Goal: Find specific page/section: Find specific page/section

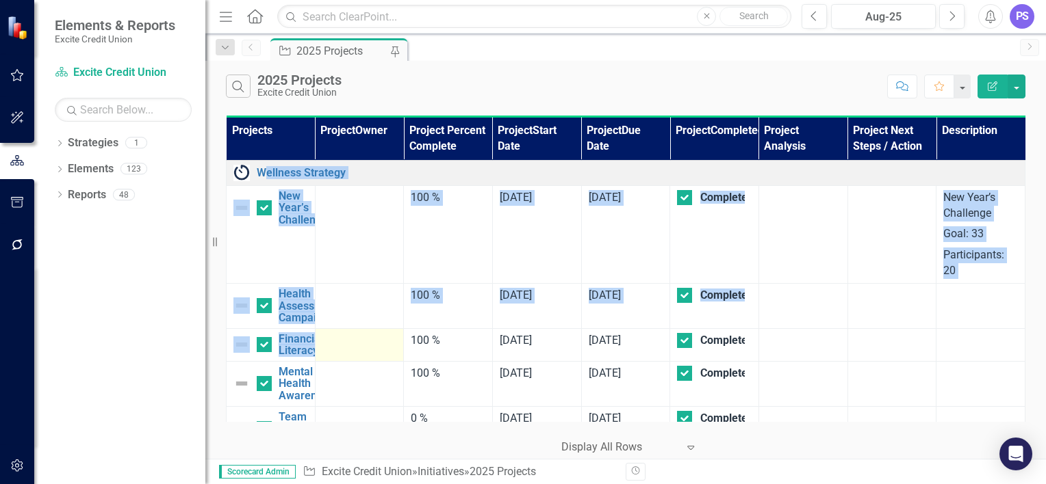
drag, startPoint x: 268, startPoint y: 179, endPoint x: 320, endPoint y: 353, distance: 181.9
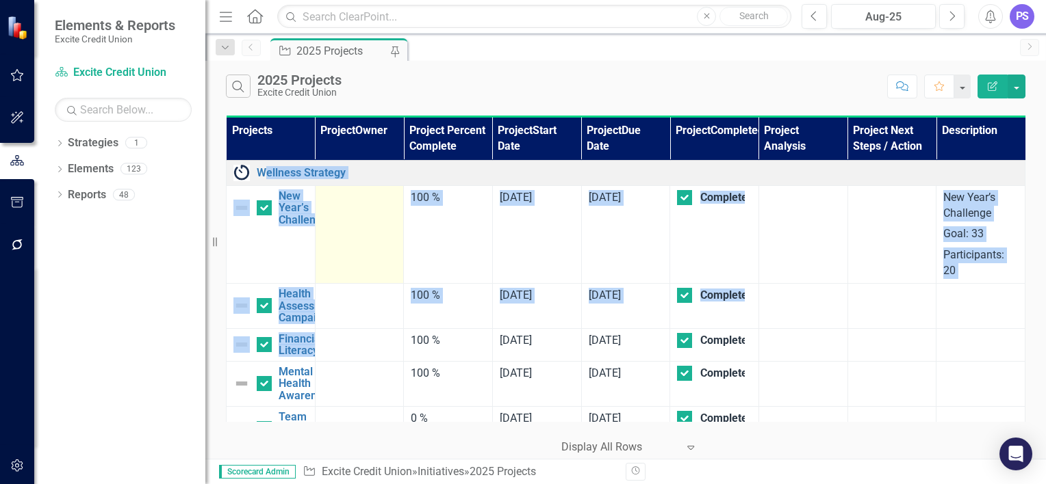
drag, startPoint x: 320, startPoint y: 353, endPoint x: 339, endPoint y: 197, distance: 157.3
click at [339, 197] on div at bounding box center [359, 198] width 75 height 16
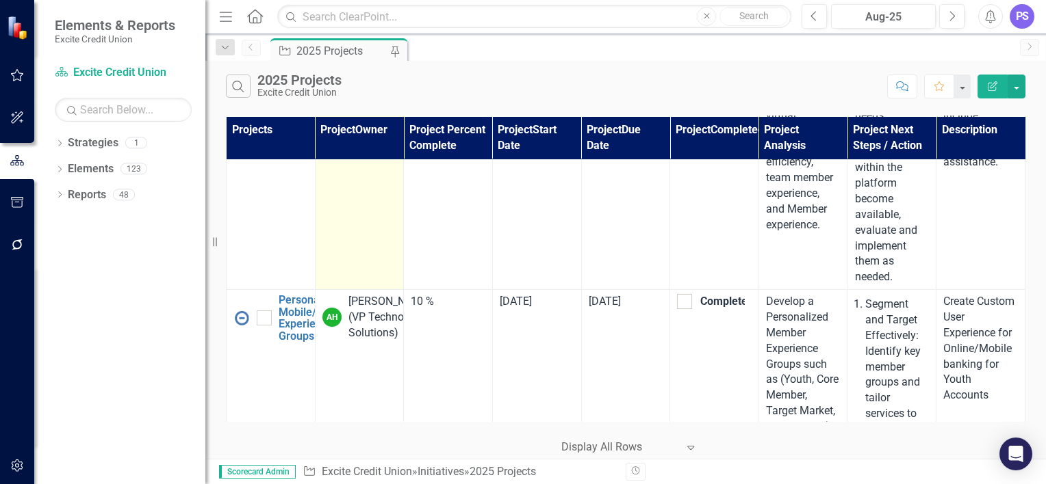
scroll to position [501, 0]
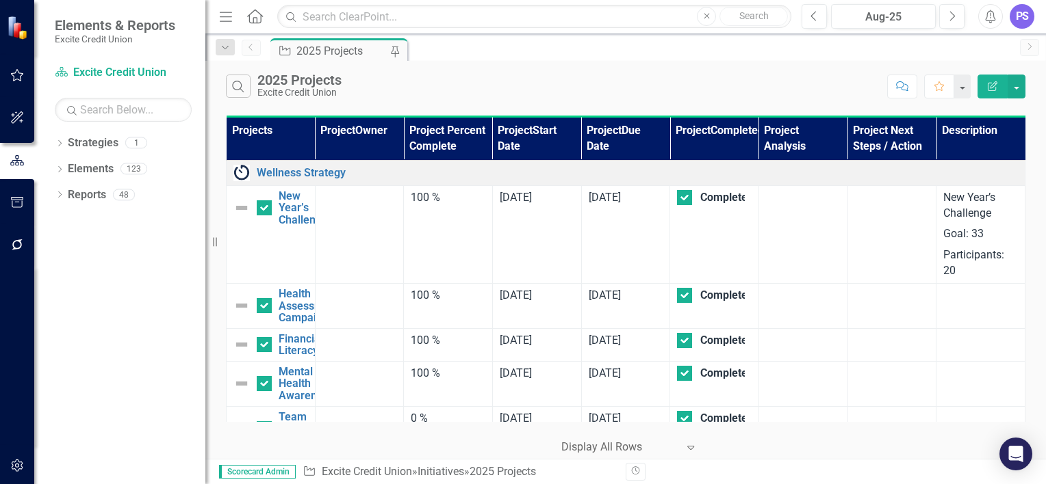
drag, startPoint x: 371, startPoint y: 236, endPoint x: 532, endPoint y: 157, distance: 179.9
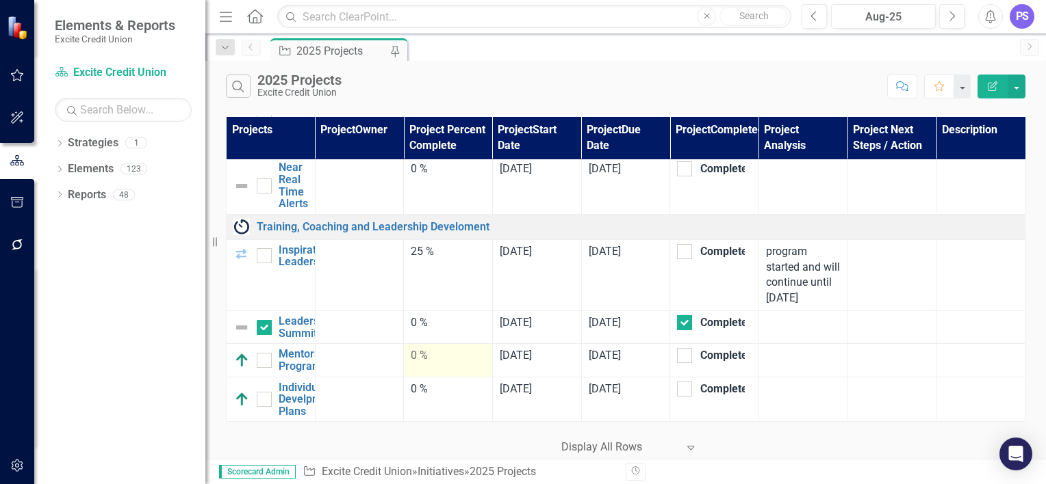
scroll to position [6856, 0]
click at [239, 400] on img at bounding box center [241, 399] width 16 height 16
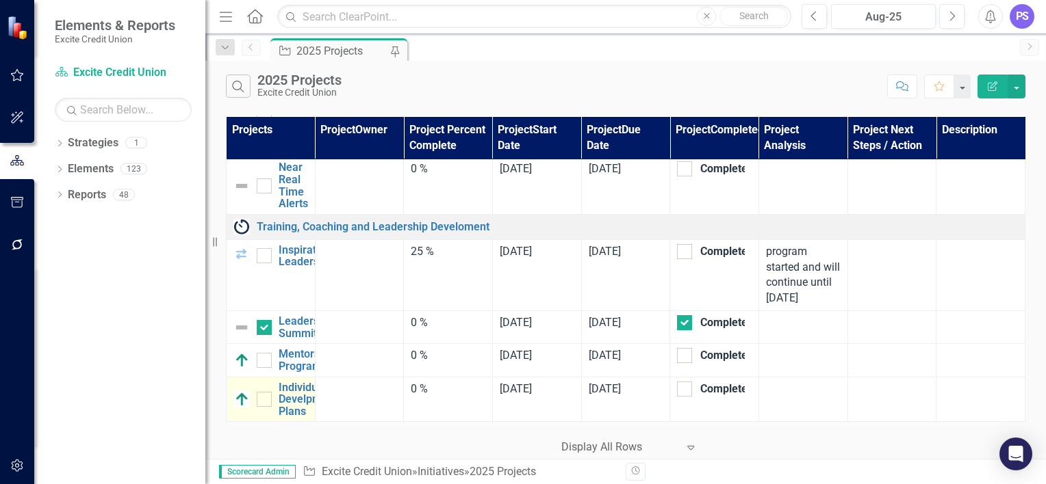
click at [239, 400] on img at bounding box center [241, 399] width 16 height 16
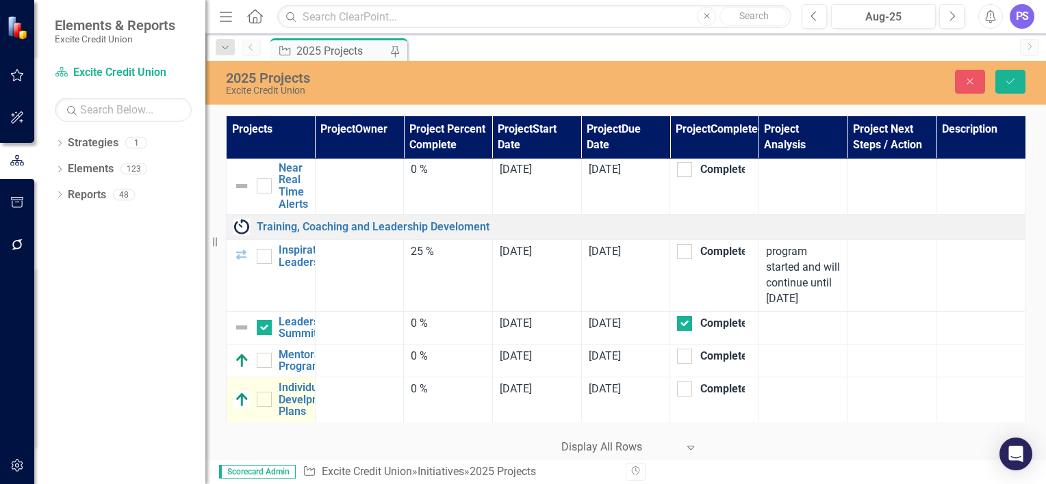
click at [239, 400] on img at bounding box center [241, 399] width 16 height 16
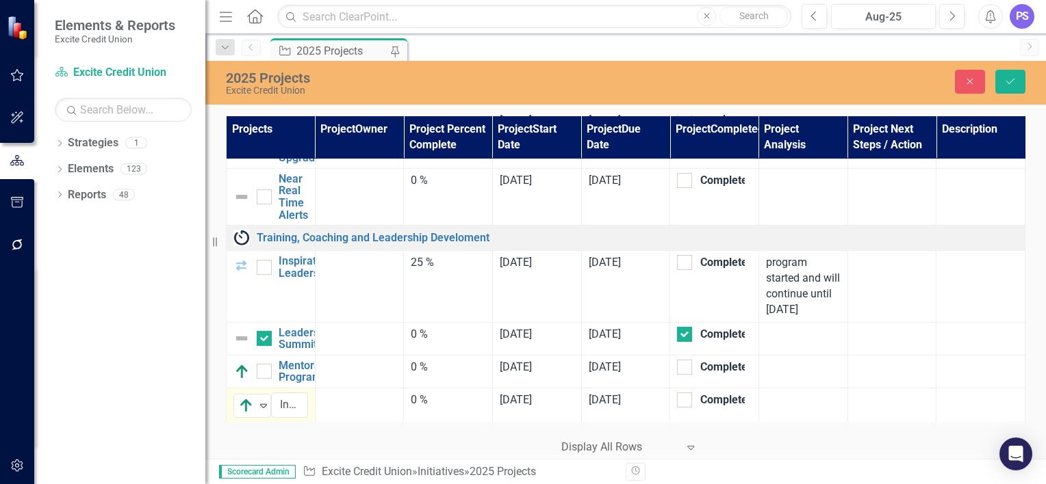
scroll to position [6846, 0]
click at [973, 82] on icon "Close" at bounding box center [969, 82] width 12 height 10
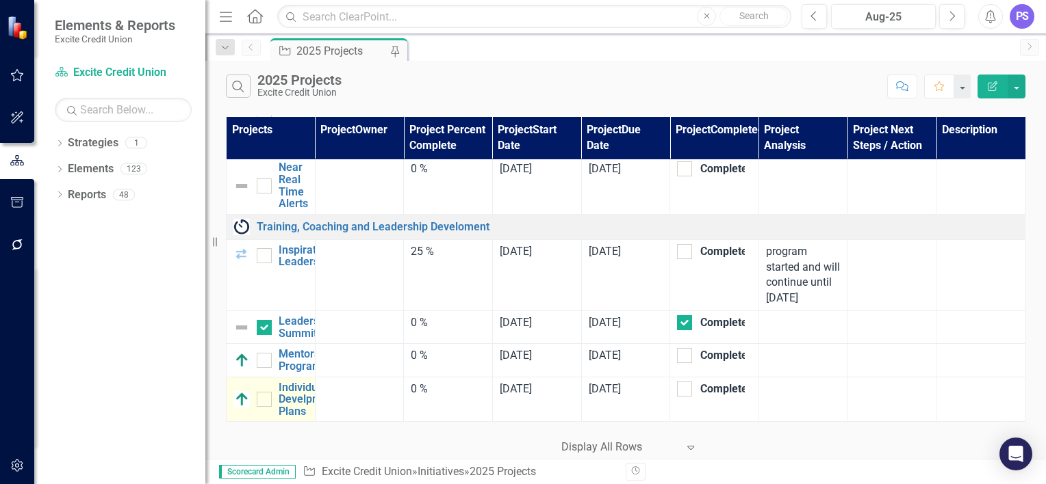
scroll to position [6856, 0]
click at [950, 14] on icon "Next" at bounding box center [952, 16] width 8 height 12
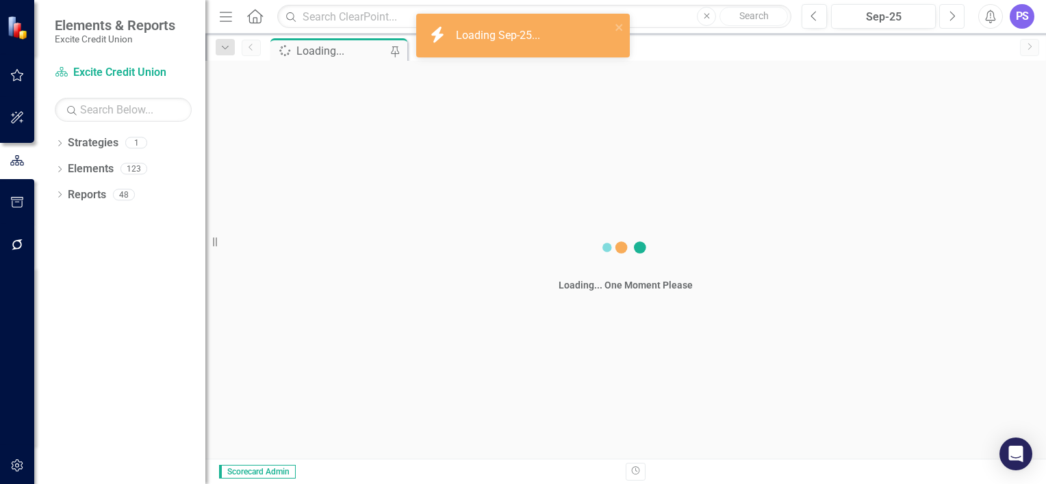
click at [950, 14] on icon "Next" at bounding box center [952, 16] width 8 height 12
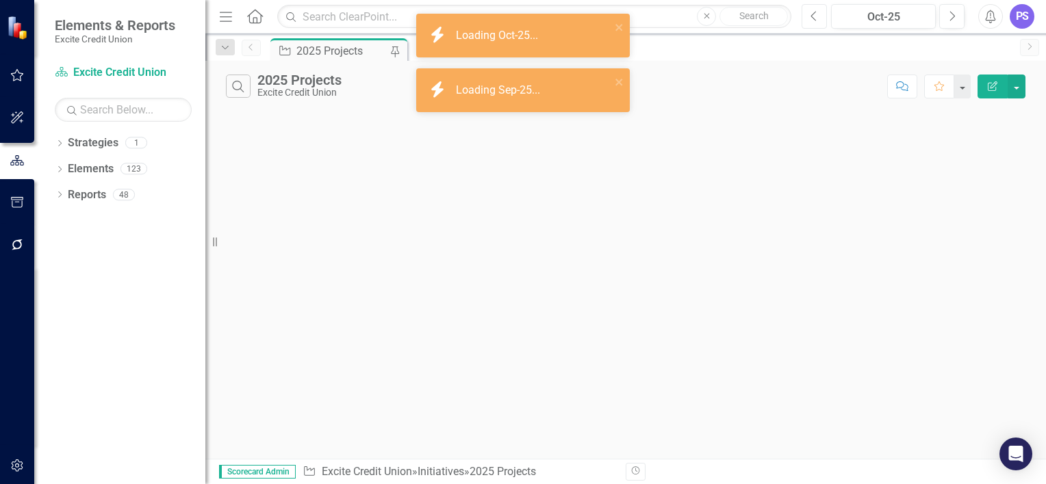
click at [816, 12] on icon "Previous" at bounding box center [814, 16] width 8 height 12
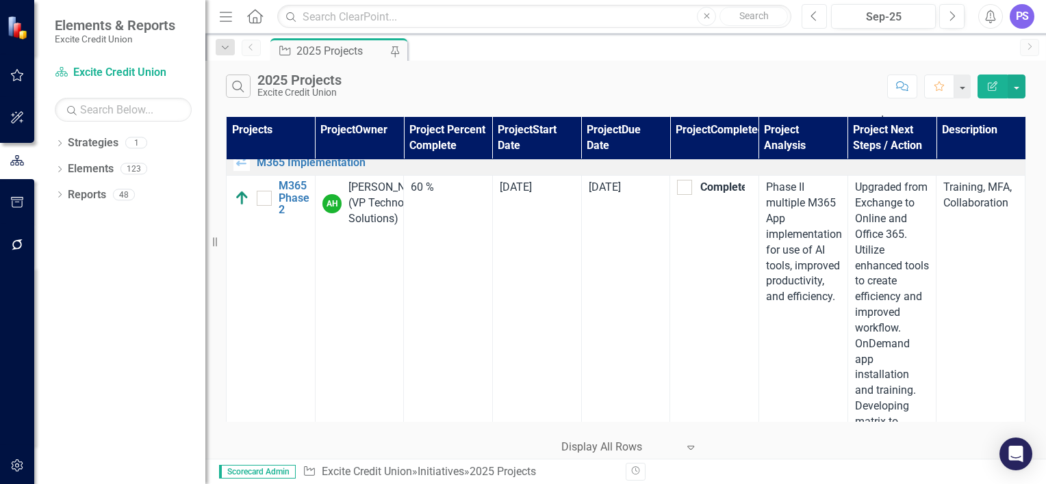
scroll to position [7065, 0]
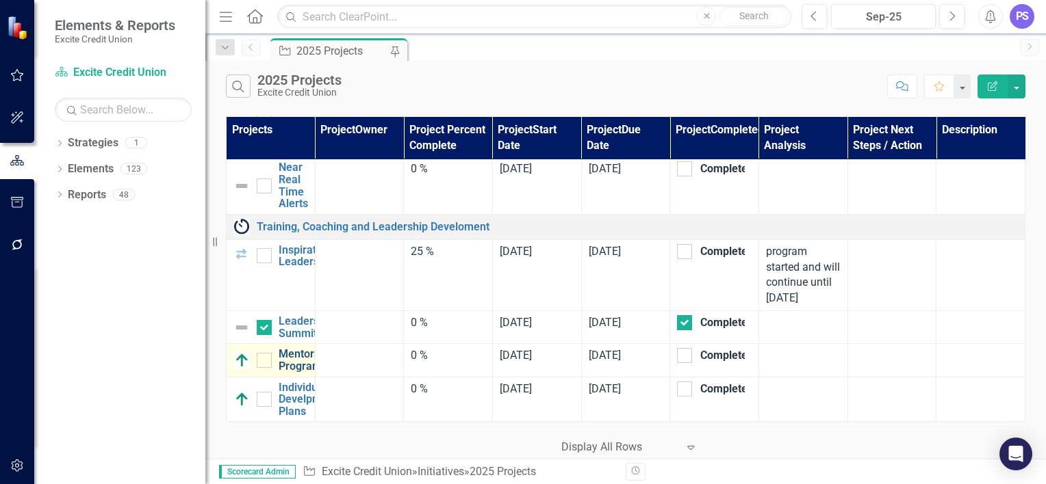
click at [290, 354] on link "Mentorship Program" at bounding box center [307, 360] width 56 height 24
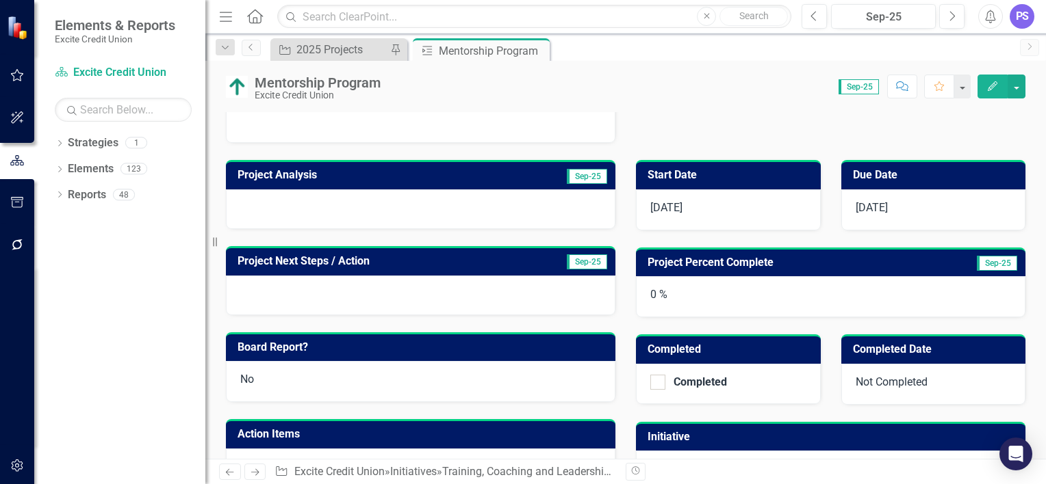
scroll to position [311, 0]
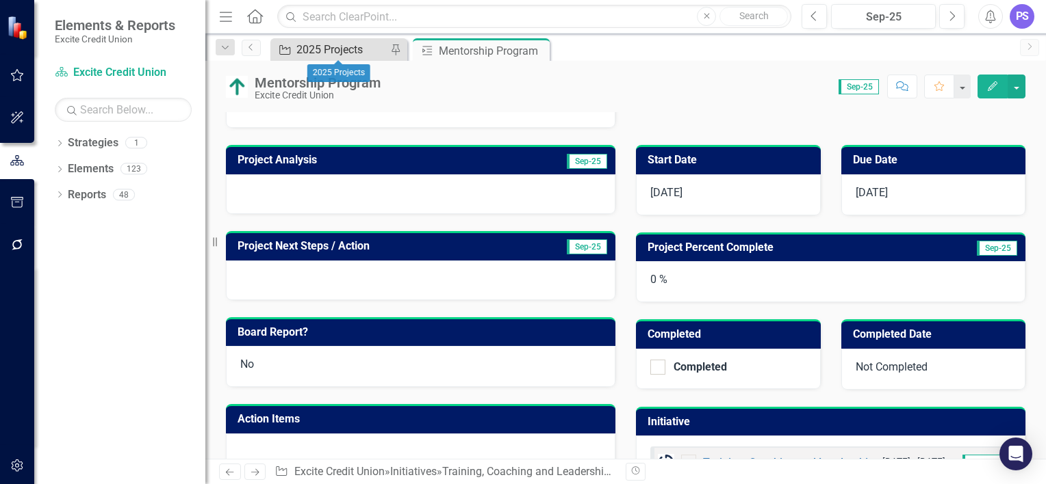
click at [331, 44] on div "2025 Projects" at bounding box center [341, 49] width 90 height 17
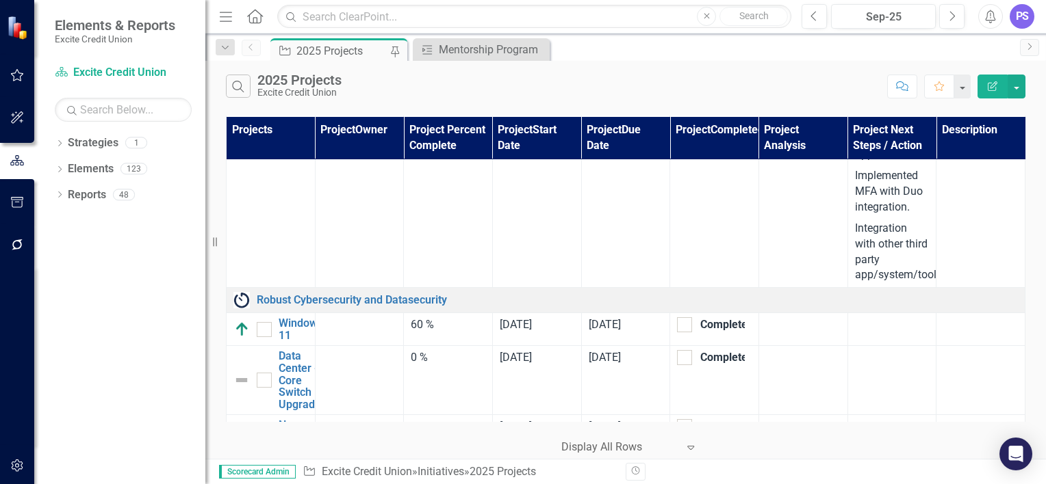
scroll to position [6703, 0]
